Goal: Task Accomplishment & Management: Use online tool/utility

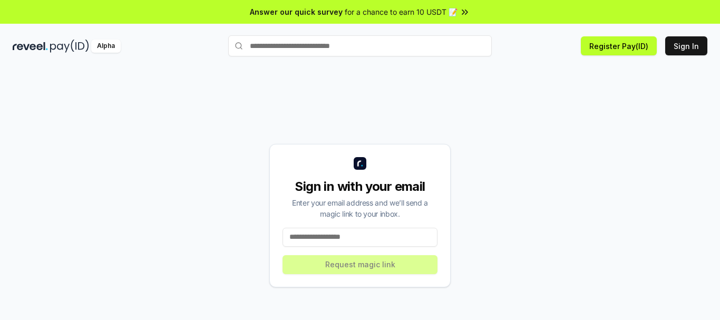
click at [330, 231] on input at bounding box center [360, 237] width 155 height 19
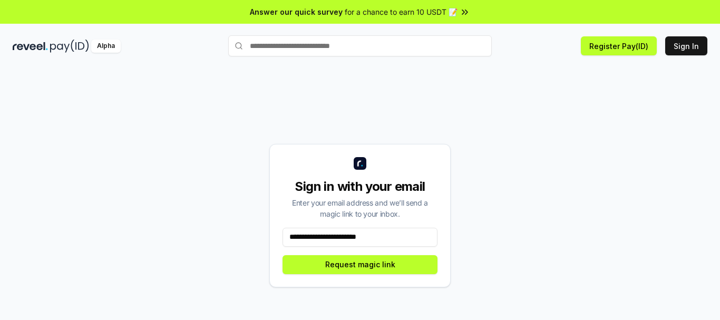
type input "**********"
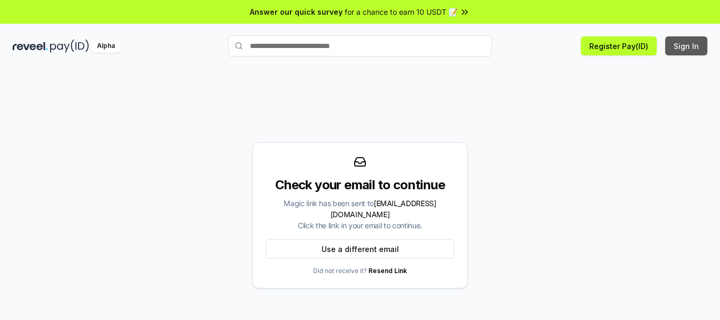
click at [686, 46] on button "Sign In" at bounding box center [686, 45] width 42 height 19
